Goal: Task Accomplishment & Management: Complete application form

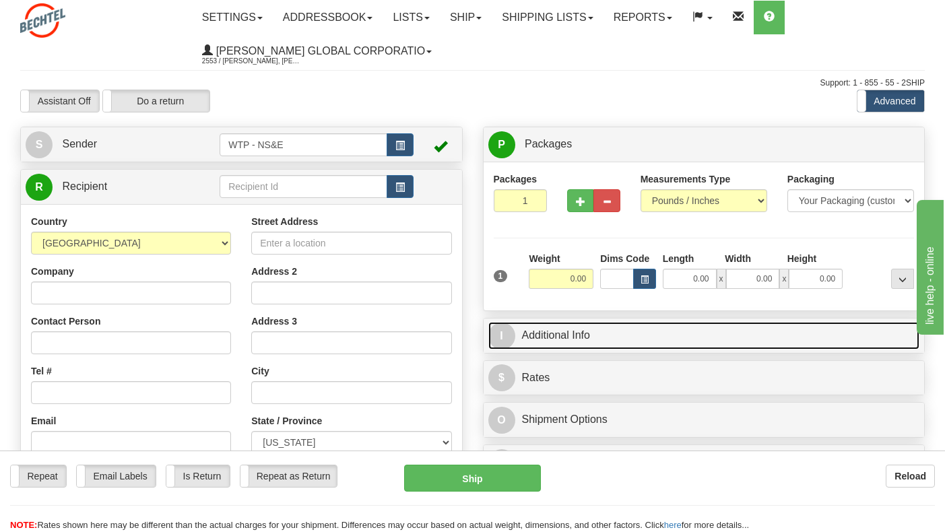
click at [630, 341] on link "I Additional Info" at bounding box center [704, 336] width 432 height 28
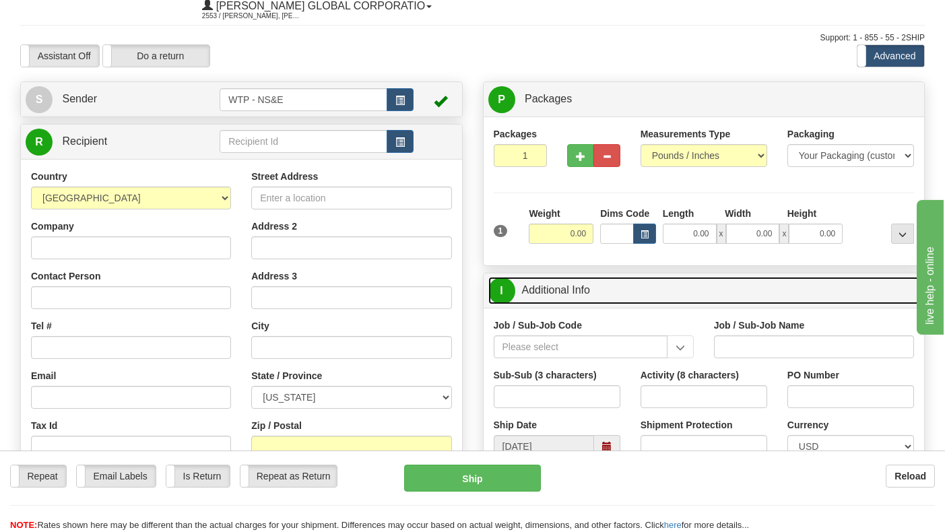
scroll to position [67, 0]
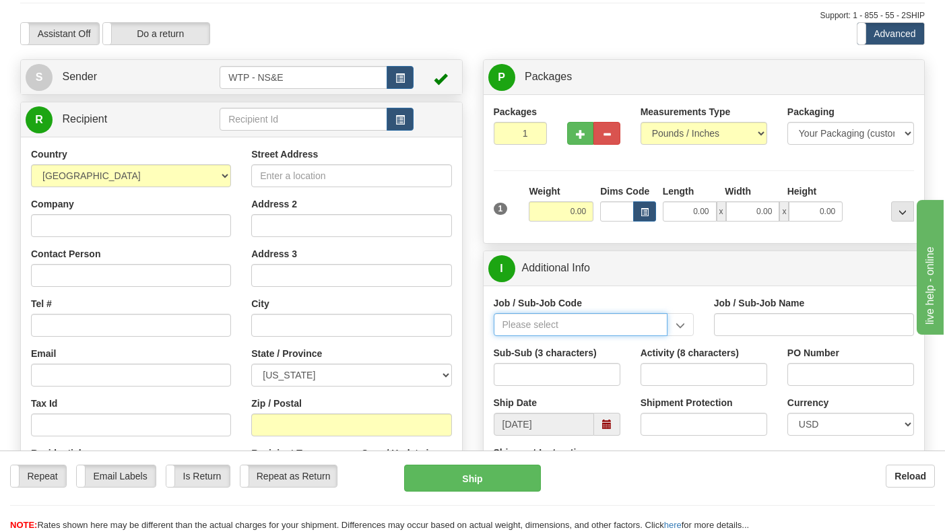
click at [608, 329] on input "Job / Sub-Job Code" at bounding box center [581, 324] width 174 height 23
click at [631, 331] on input "Job / Sub-Job Code" at bounding box center [581, 324] width 174 height 23
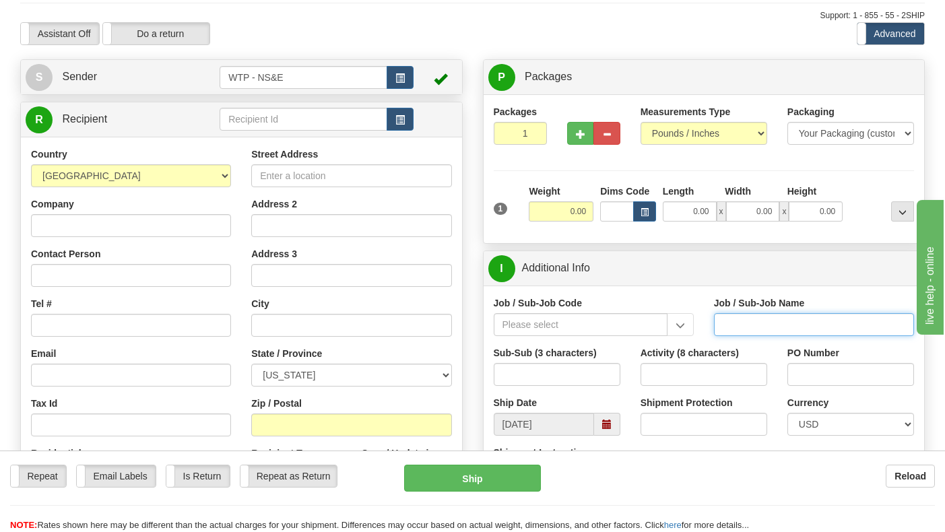
click at [740, 331] on input "Job / Sub-Job Name" at bounding box center [814, 324] width 200 height 23
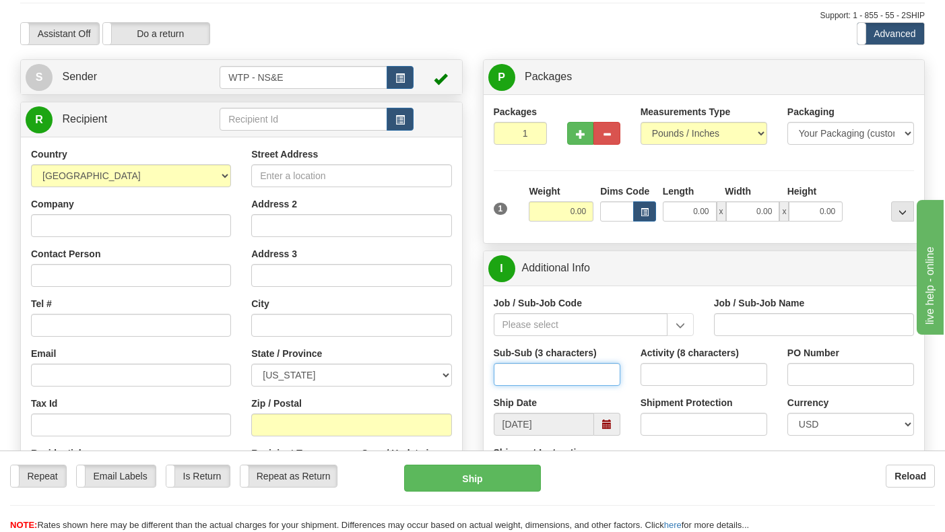
click at [554, 376] on input "Sub-Sub (3 characters)" at bounding box center [557, 374] width 127 height 23
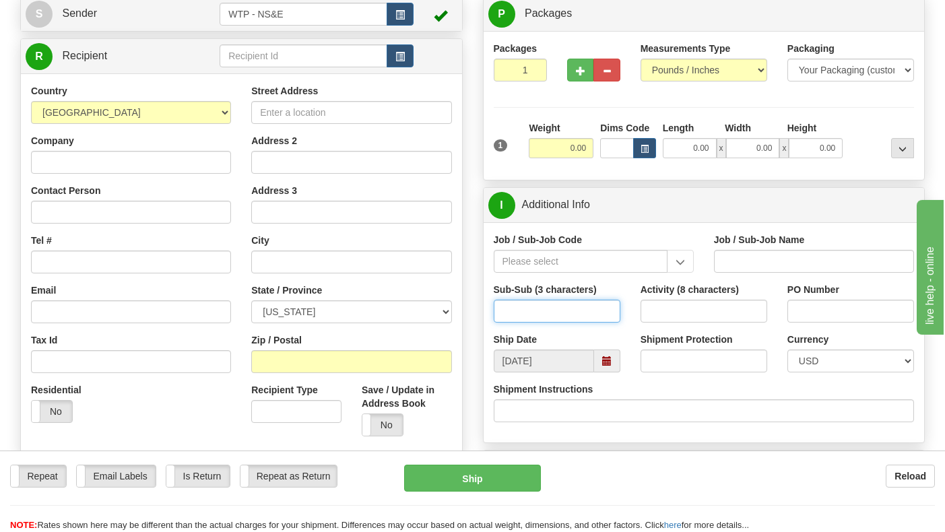
scroll to position [135, 0]
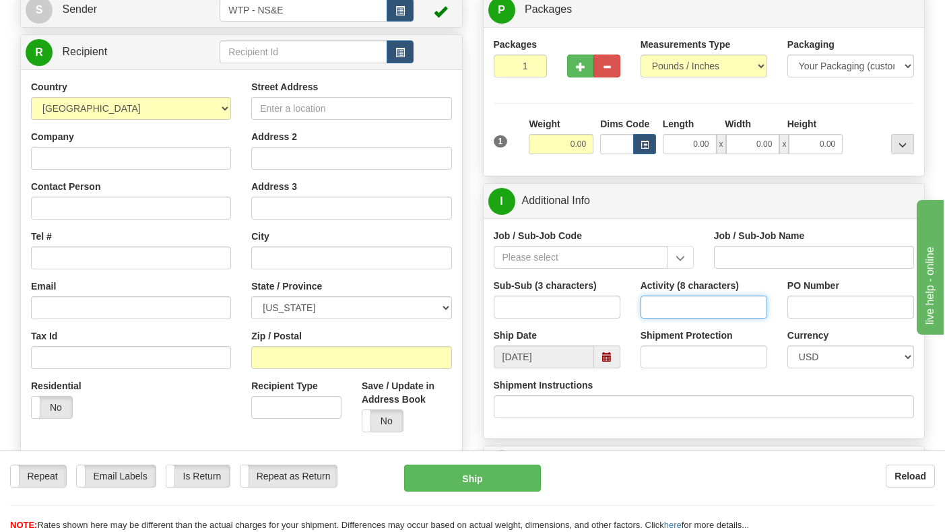
click at [686, 311] on input "Activity (8 characters)" at bounding box center [704, 307] width 127 height 23
click at [554, 311] on input "Sub-Sub (3 characters)" at bounding box center [557, 307] width 127 height 23
click at [539, 312] on input "Sub-Sub (3 characters)" at bounding box center [557, 307] width 127 height 23
click at [771, 268] on input "Job / Sub-Job Name" at bounding box center [814, 257] width 200 height 23
click at [543, 306] on input "Sub-Sub (3 characters)" at bounding box center [557, 307] width 127 height 23
